Goal: Register for event/course

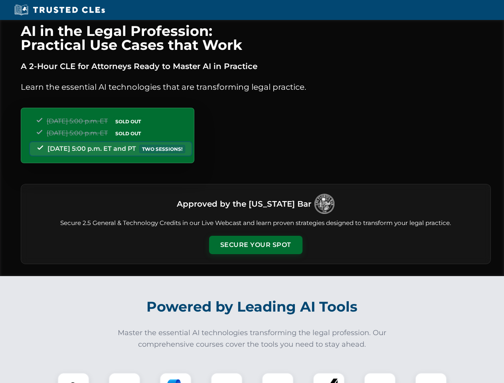
click at [255, 245] on button "Secure Your Spot" at bounding box center [255, 245] width 93 height 18
click at [73, 378] on img at bounding box center [73, 388] width 23 height 23
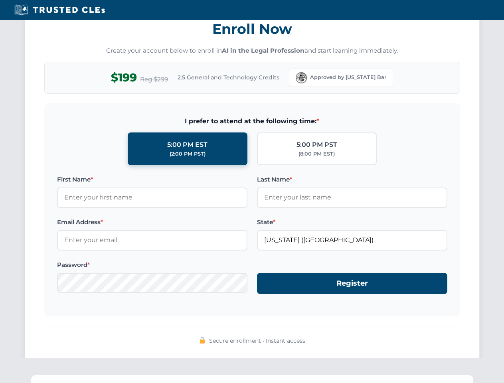
scroll to position [784, 0]
